Goal: Information Seeking & Learning: Find specific fact

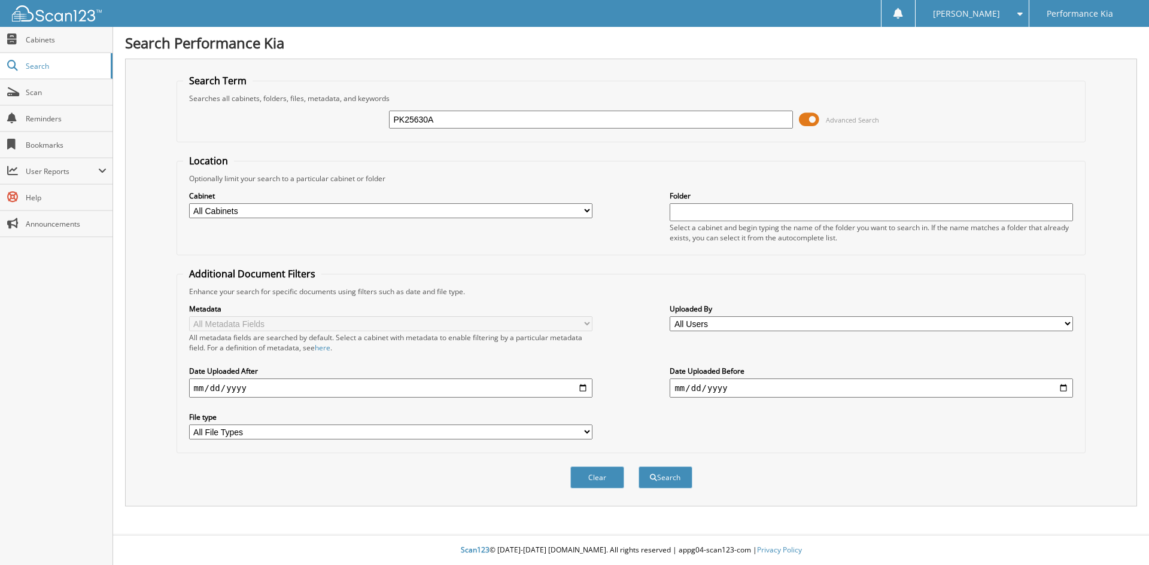
type input "PK25630A"
click at [638, 467] on button "Search" at bounding box center [665, 478] width 54 height 22
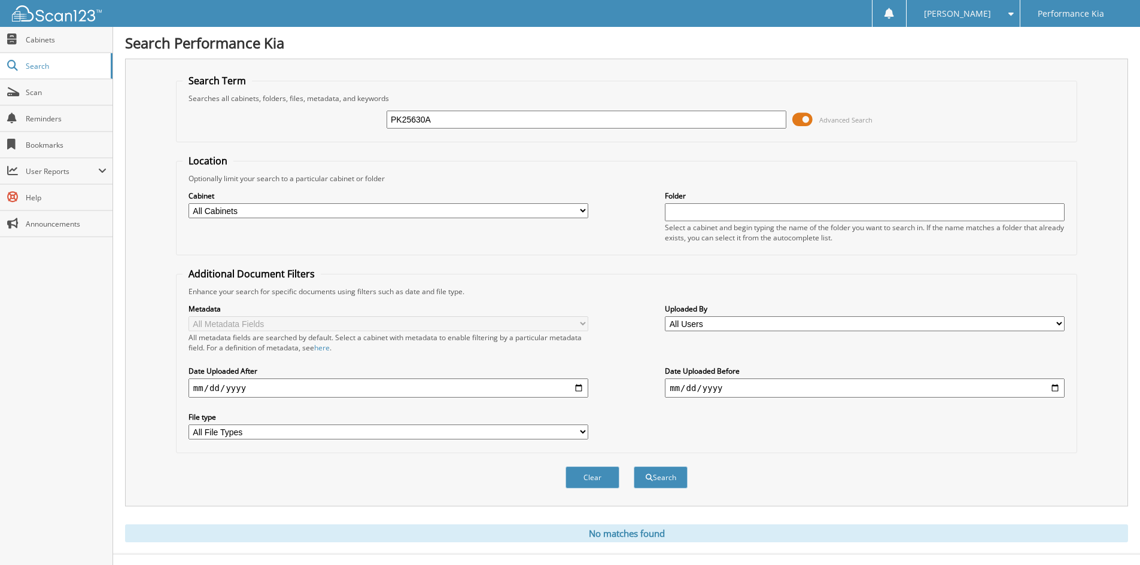
click at [456, 118] on input "PK25630A" at bounding box center [586, 120] width 400 height 18
paste input "2612142"
type input "2612142"
click at [653, 475] on button "Search" at bounding box center [661, 478] width 54 height 22
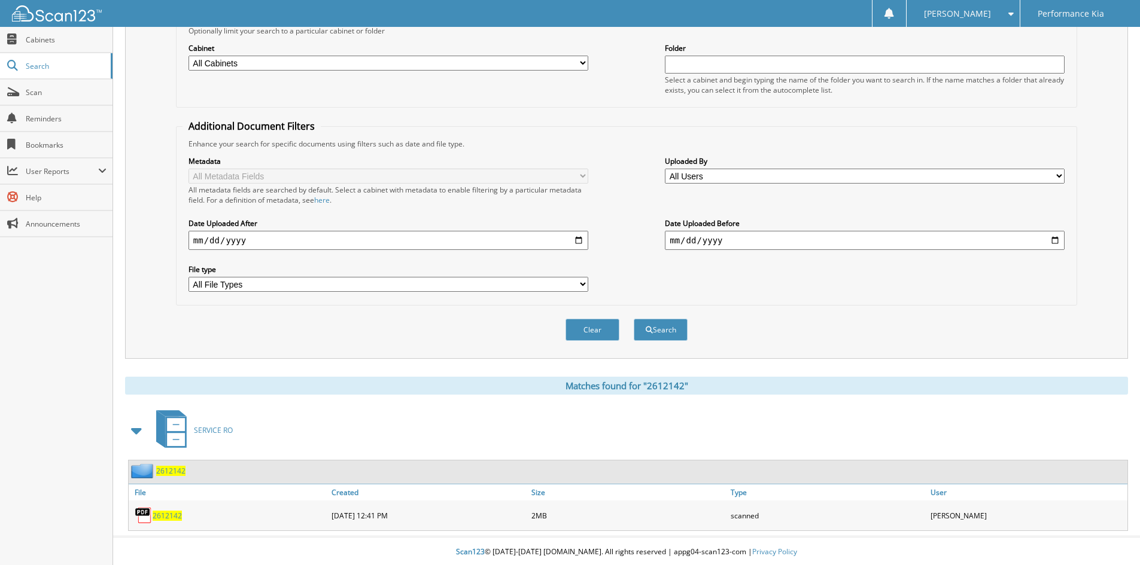
scroll to position [150, 0]
click at [172, 513] on span "2612142" at bounding box center [167, 514] width 29 height 10
